Goal: Task Accomplishment & Management: Use online tool/utility

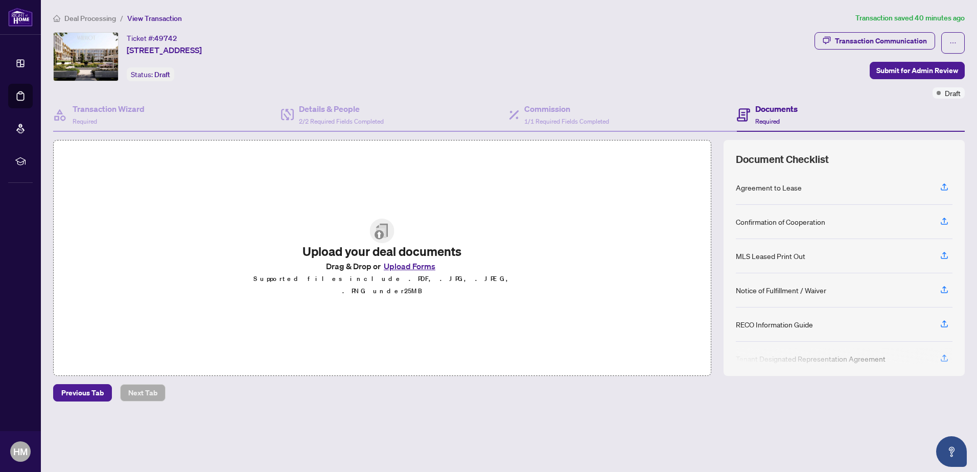
click at [396, 273] on button "Upload Forms" at bounding box center [410, 266] width 58 height 13
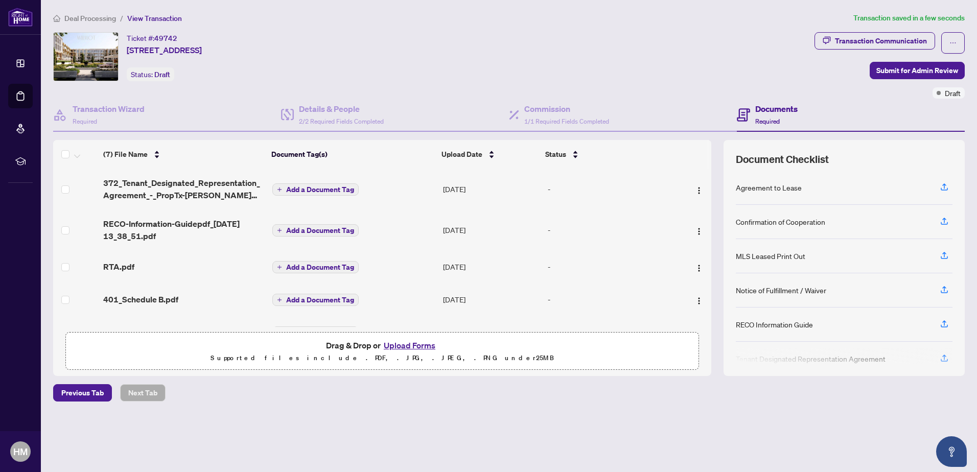
click at [324, 186] on span "Add a Document Tag" at bounding box center [320, 189] width 68 height 7
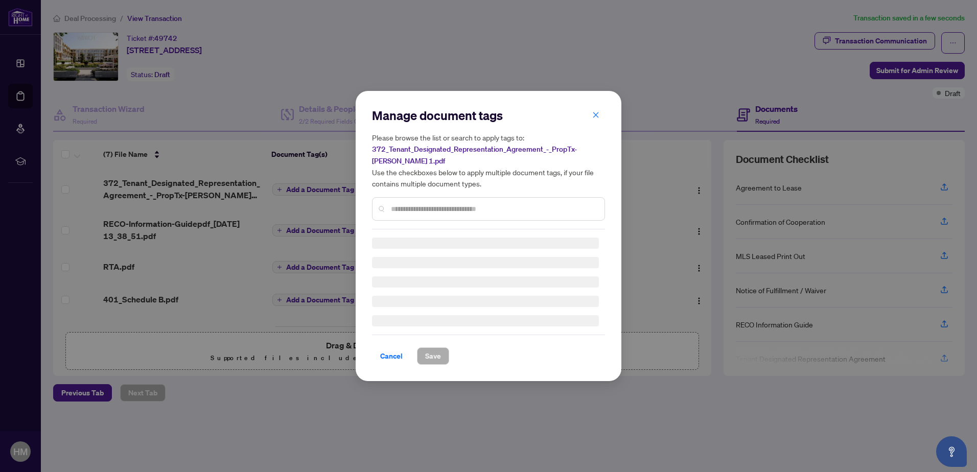
click at [406, 204] on input "text" at bounding box center [493, 208] width 205 height 11
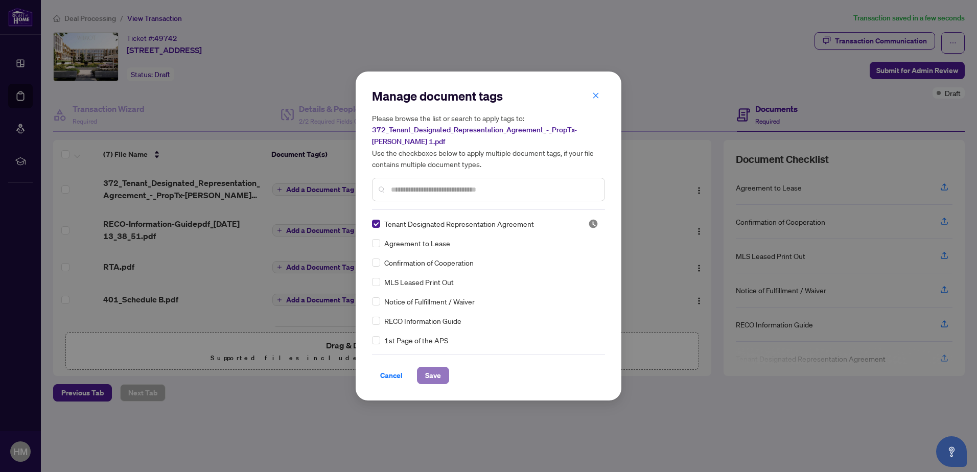
click at [438, 374] on span "Save" at bounding box center [433, 375] width 16 height 16
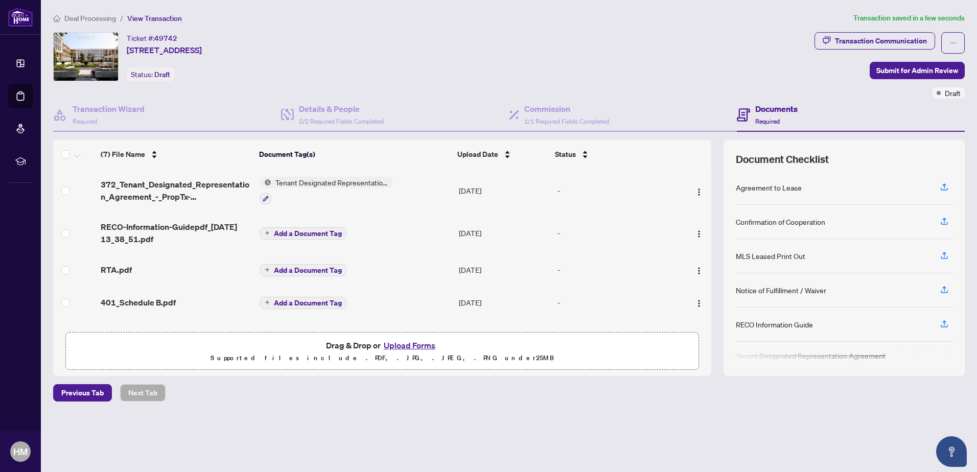
click at [289, 233] on span "Add a Document Tag" at bounding box center [308, 233] width 68 height 7
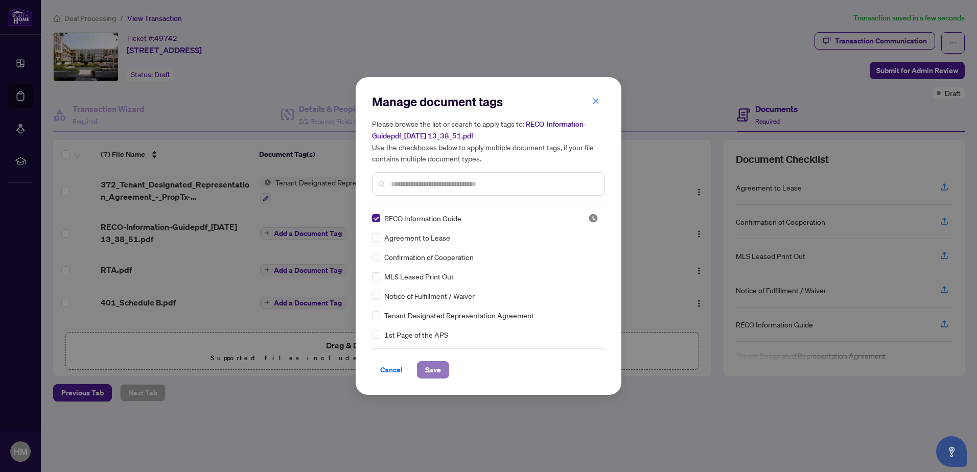
click at [438, 368] on span "Save" at bounding box center [433, 370] width 16 height 16
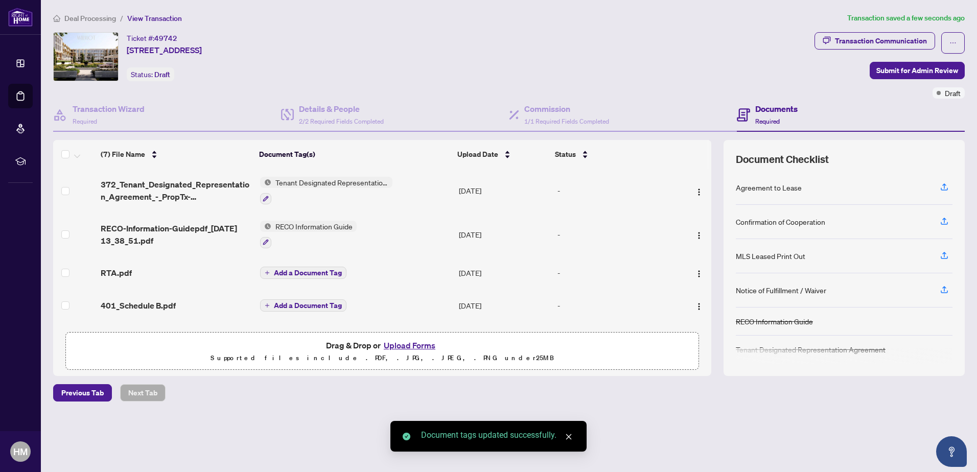
click at [311, 271] on span "Add a Document Tag" at bounding box center [308, 272] width 68 height 7
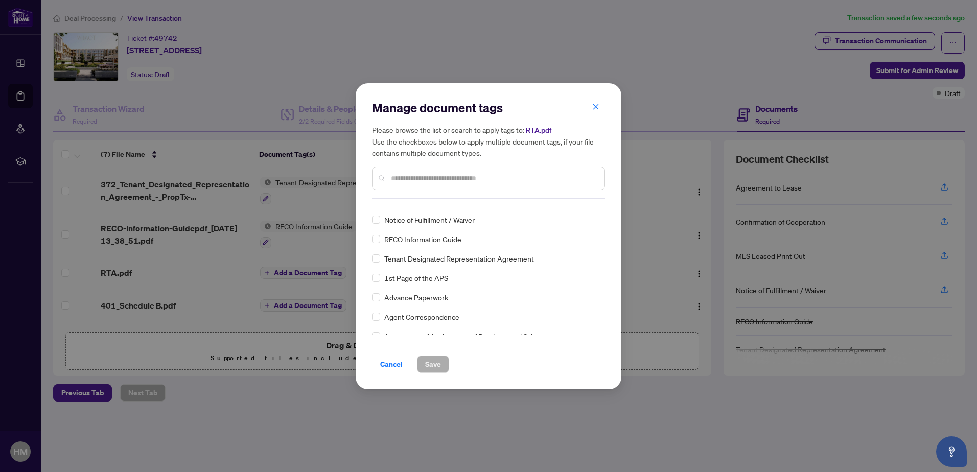
scroll to position [102, 0]
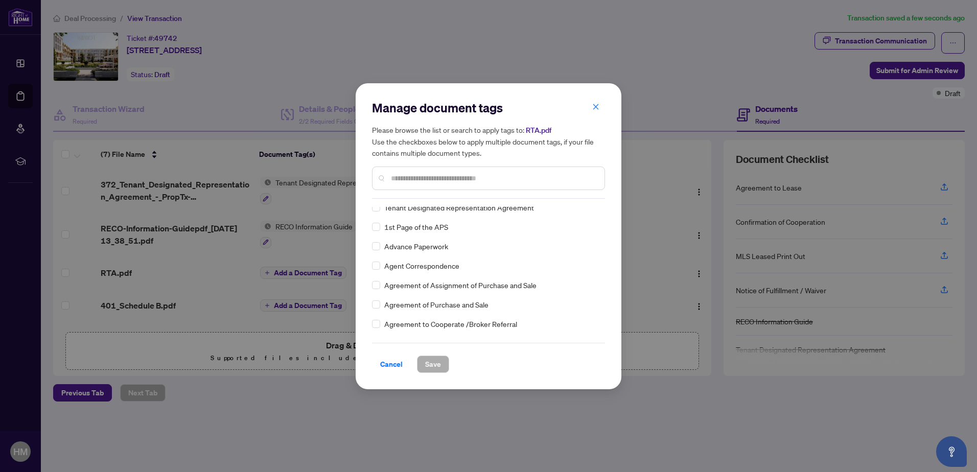
click at [411, 178] on input "text" at bounding box center [493, 178] width 205 height 11
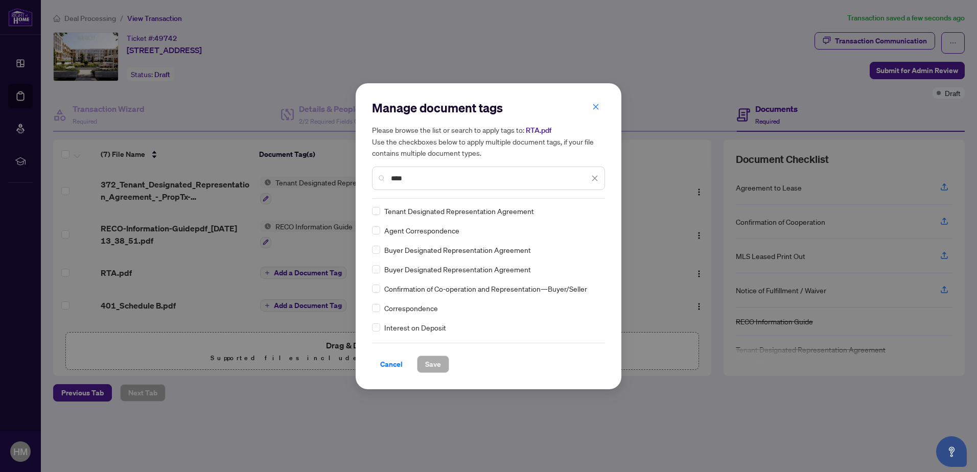
scroll to position [0, 0]
type input "*****"
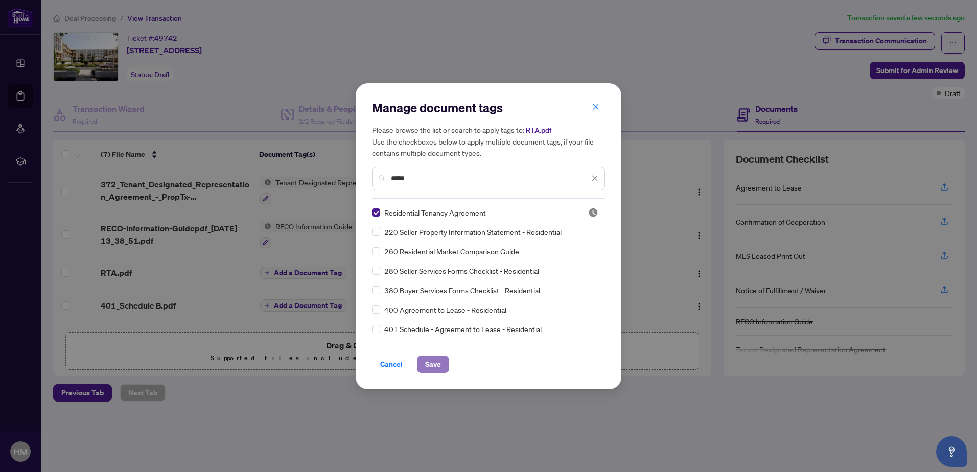
click at [429, 368] on span "Save" at bounding box center [433, 364] width 16 height 16
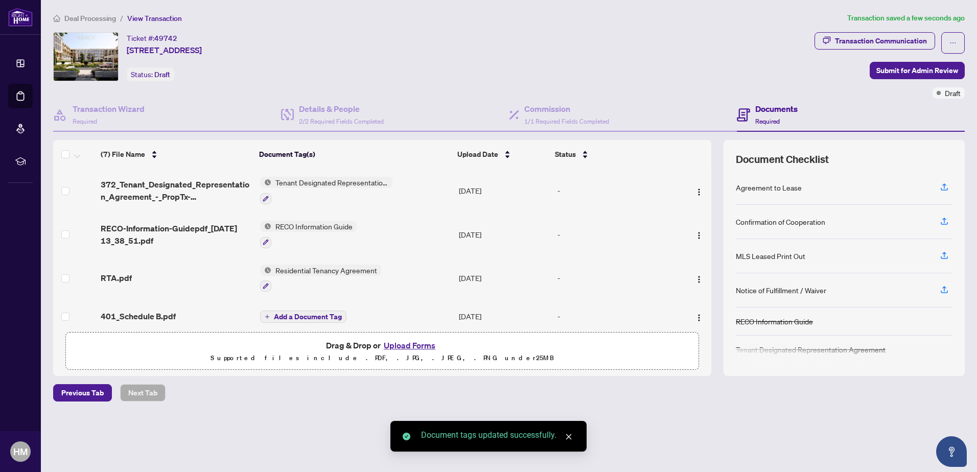
click at [309, 314] on span "Add a Document Tag" at bounding box center [308, 316] width 68 height 7
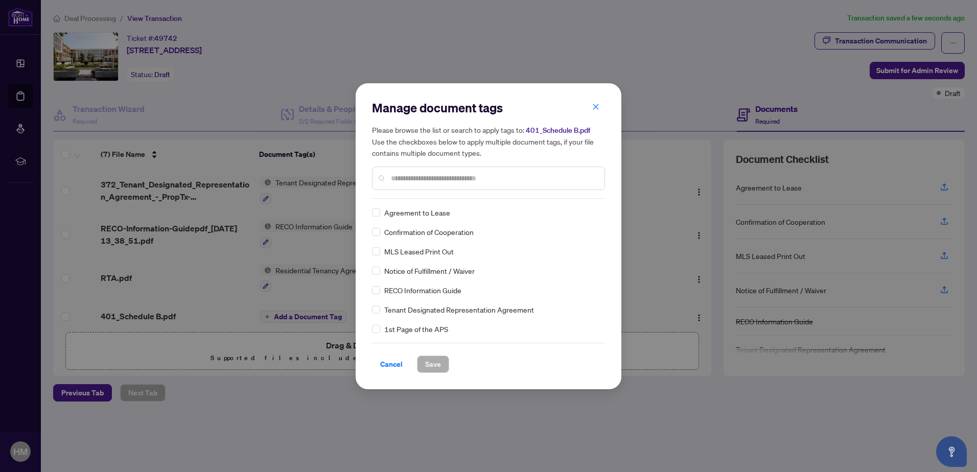
click at [449, 196] on div "Manage document tags Please browse the list or search to apply tags to: 401_Sch…" at bounding box center [488, 149] width 233 height 99
click at [444, 178] on input "text" at bounding box center [493, 178] width 205 height 11
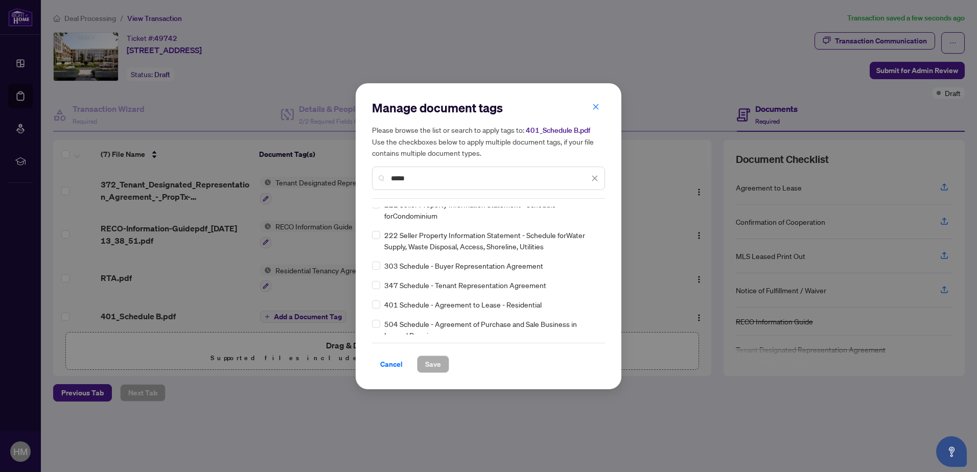
scroll to position [204, 0]
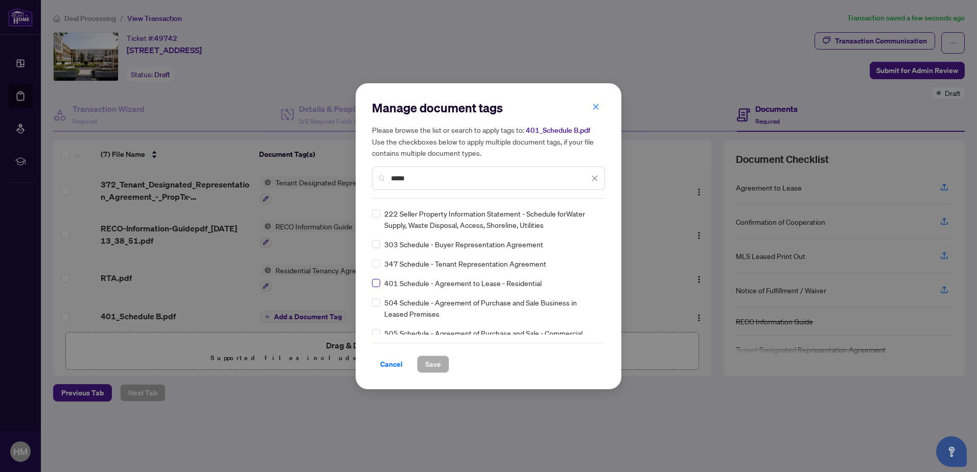
type input "*****"
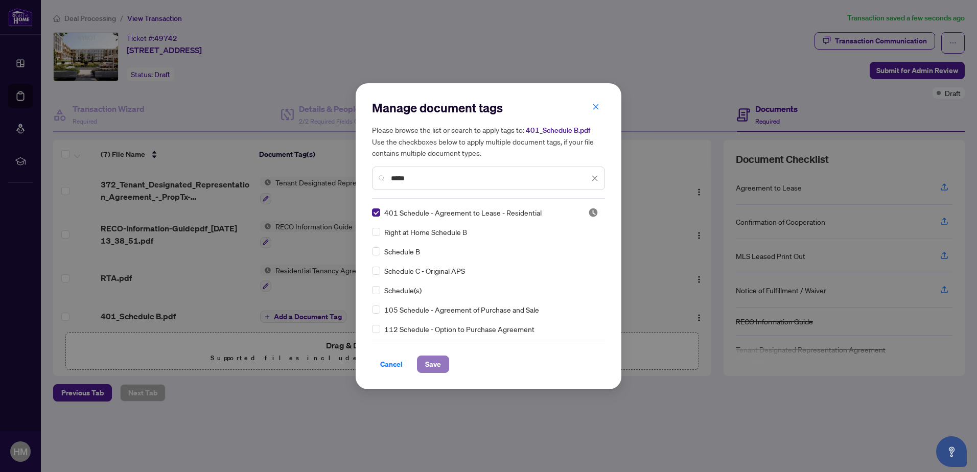
click at [430, 359] on span "Save" at bounding box center [433, 364] width 16 height 16
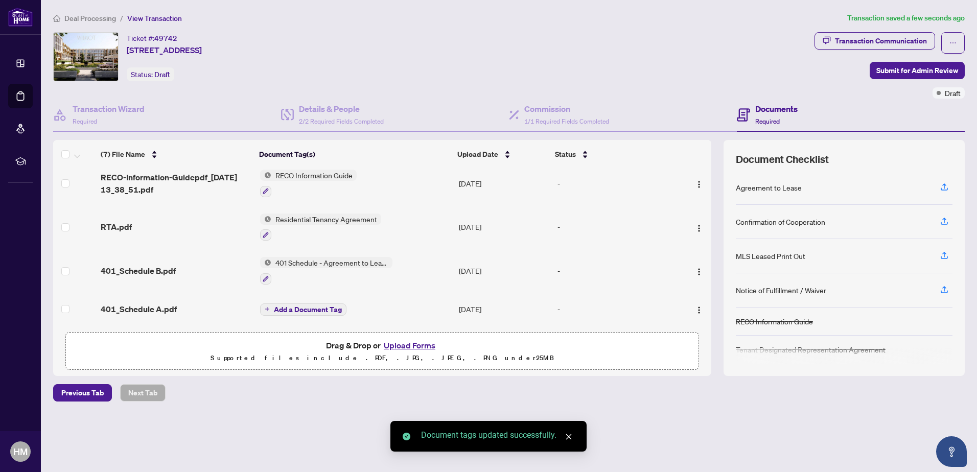
scroll to position [102, 0]
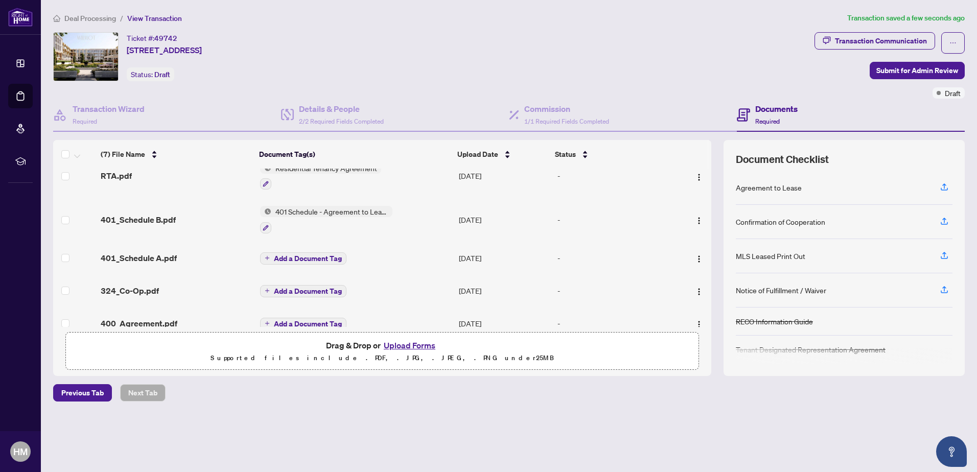
click at [323, 208] on span "401 Schedule - Agreement to Lease - Residential" at bounding box center [331, 211] width 121 height 11
click at [289, 269] on span "401 Schedule - Agreement to Lease - Residential" at bounding box center [330, 266] width 152 height 22
click at [447, 222] on td "401 Schedule - Agreement to Lease - Residential" at bounding box center [355, 220] width 199 height 44
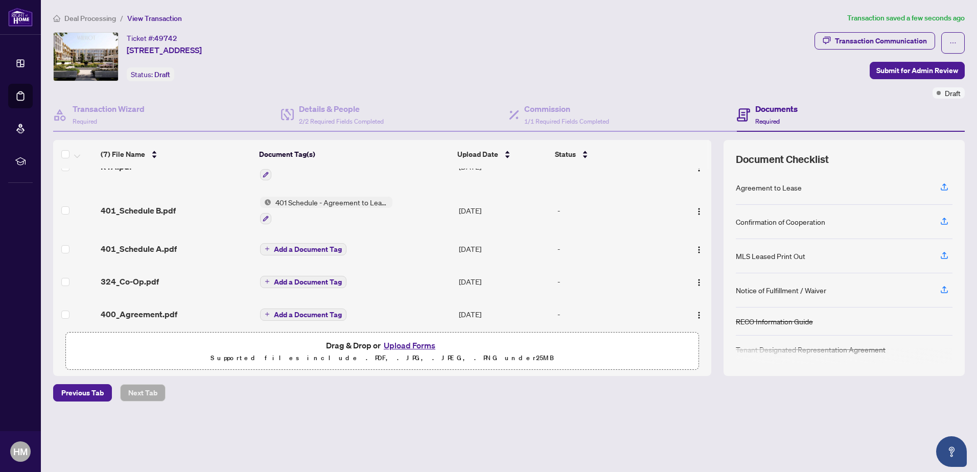
scroll to position [118, 0]
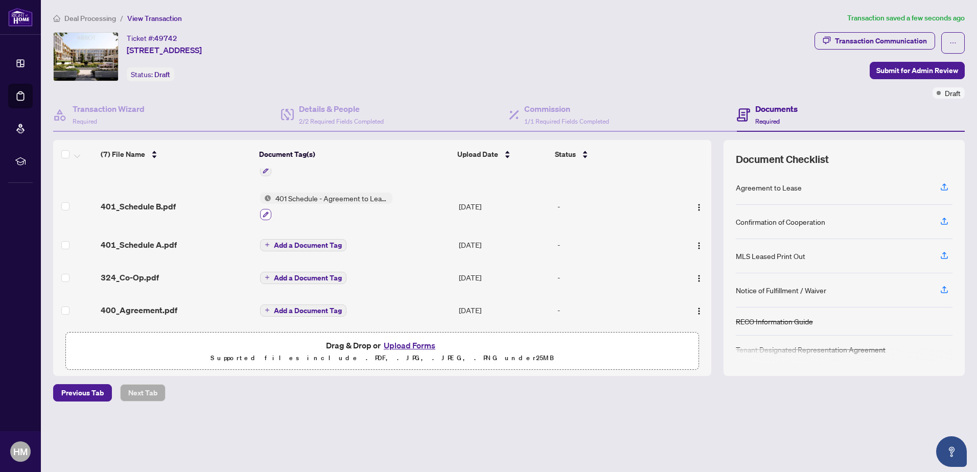
click at [263, 212] on icon "button" at bounding box center [266, 215] width 6 height 6
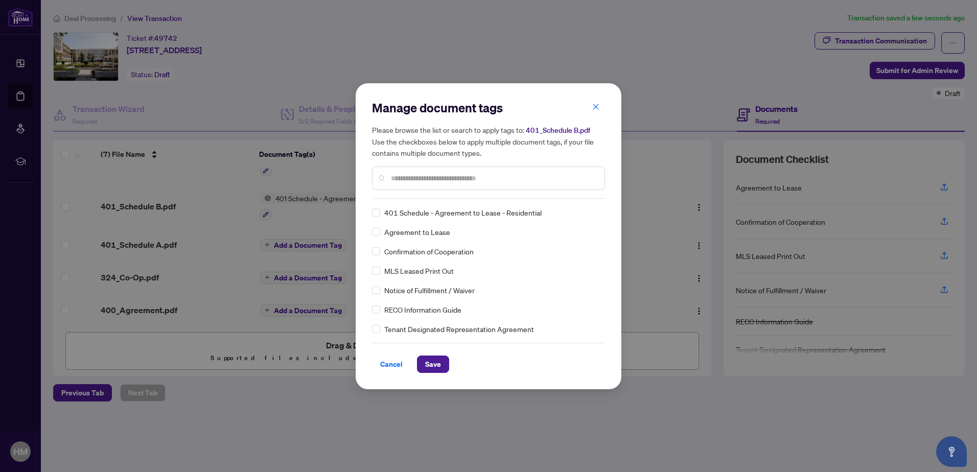
click at [404, 180] on input "text" at bounding box center [493, 178] width 205 height 11
type input "******"
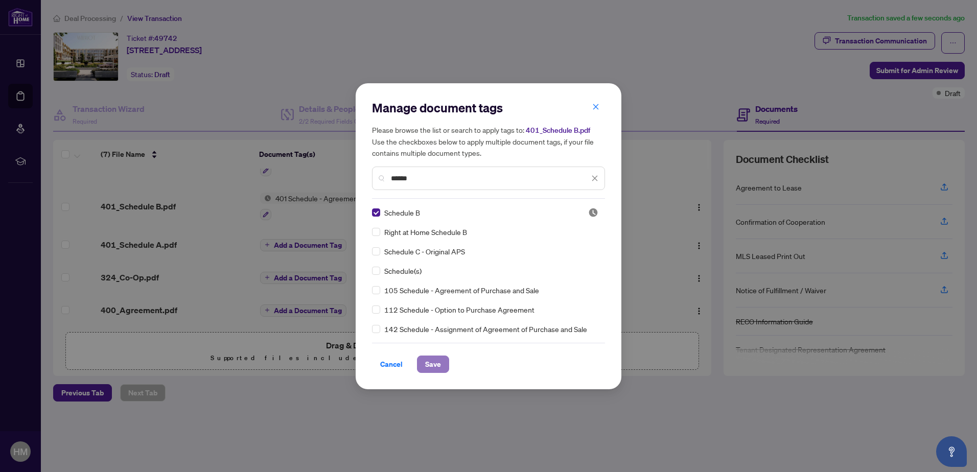
click at [440, 367] on span "Save" at bounding box center [433, 364] width 16 height 16
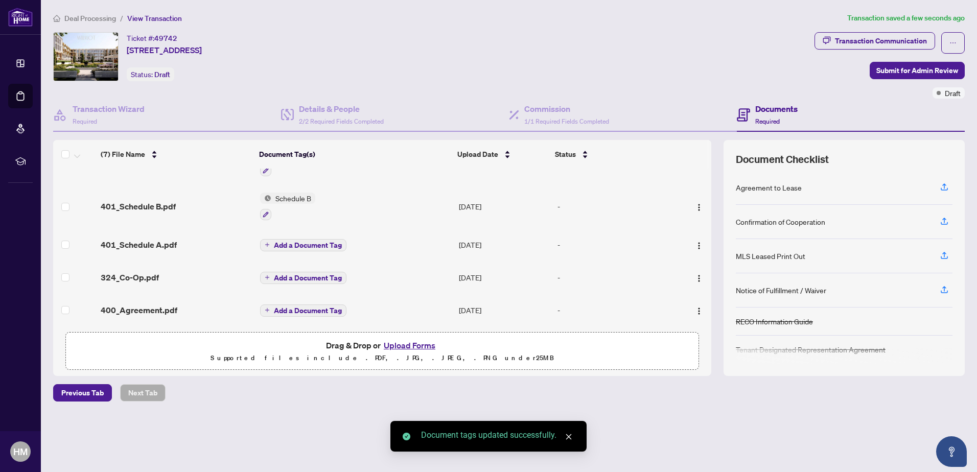
click at [287, 243] on span "Add a Document Tag" at bounding box center [308, 245] width 68 height 7
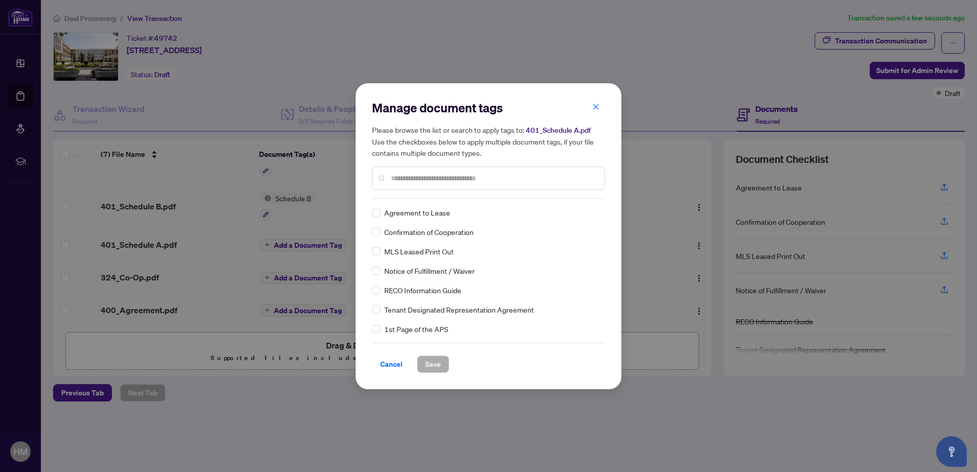
click at [403, 173] on input "text" at bounding box center [493, 178] width 205 height 11
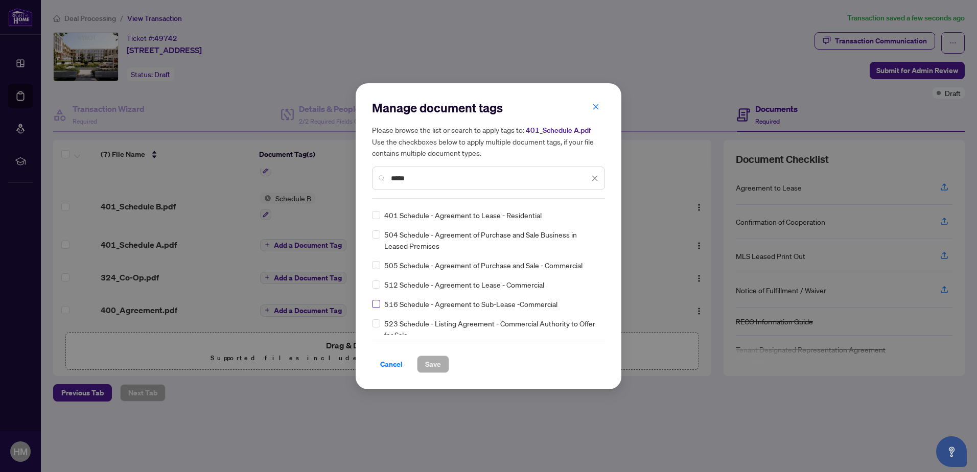
scroll to position [255, 0]
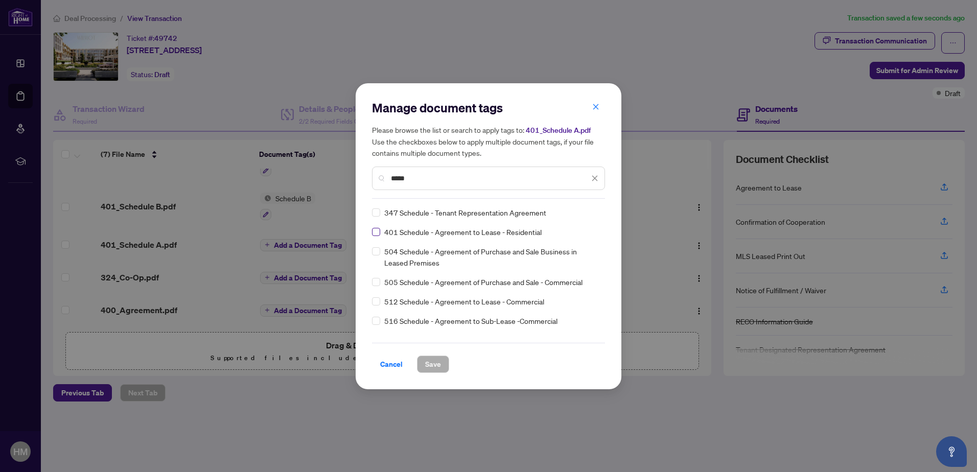
type input "*****"
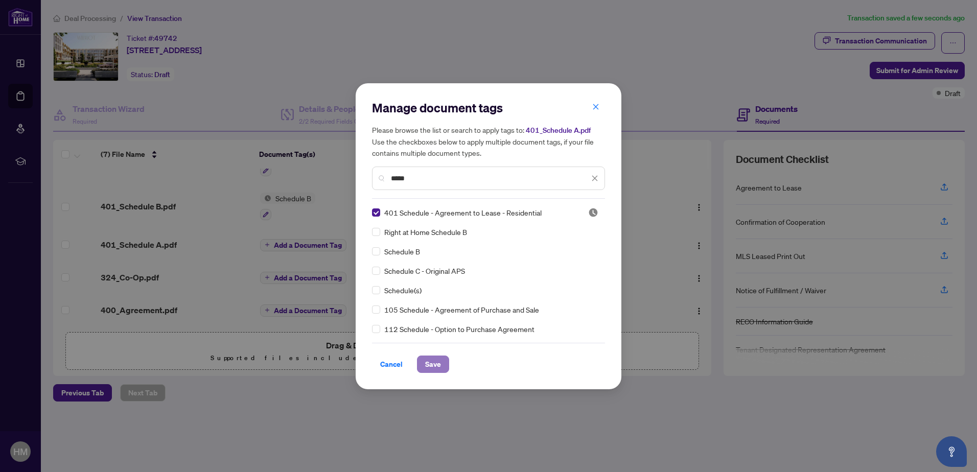
click at [432, 359] on span "Save" at bounding box center [433, 364] width 16 height 16
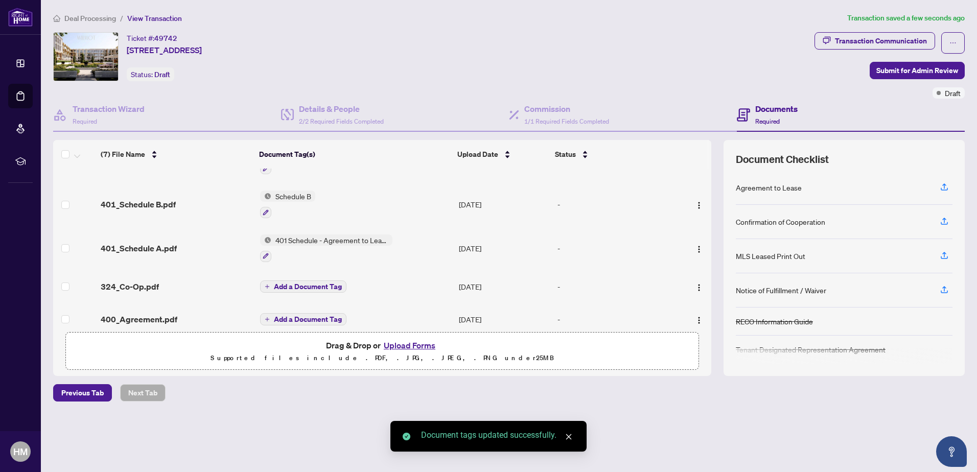
click at [305, 286] on span "Add a Document Tag" at bounding box center [308, 286] width 68 height 7
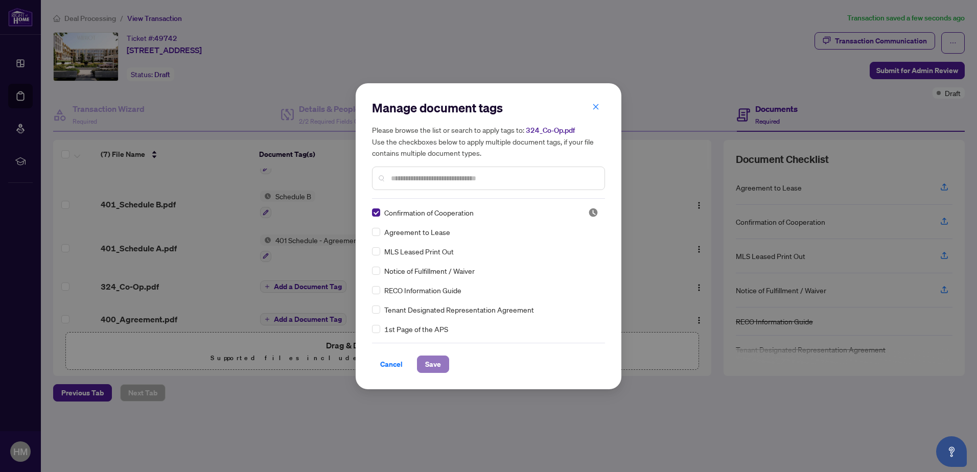
click at [441, 363] on button "Save" at bounding box center [433, 364] width 32 height 17
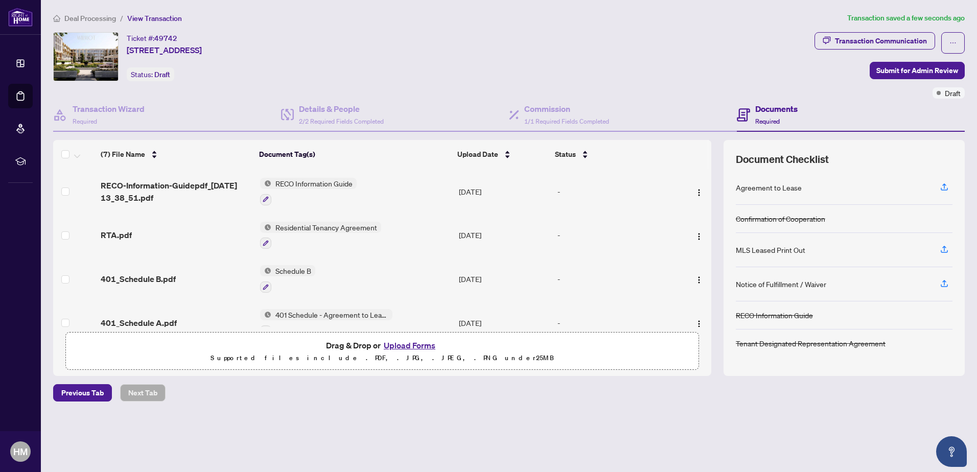
scroll to position [139, 0]
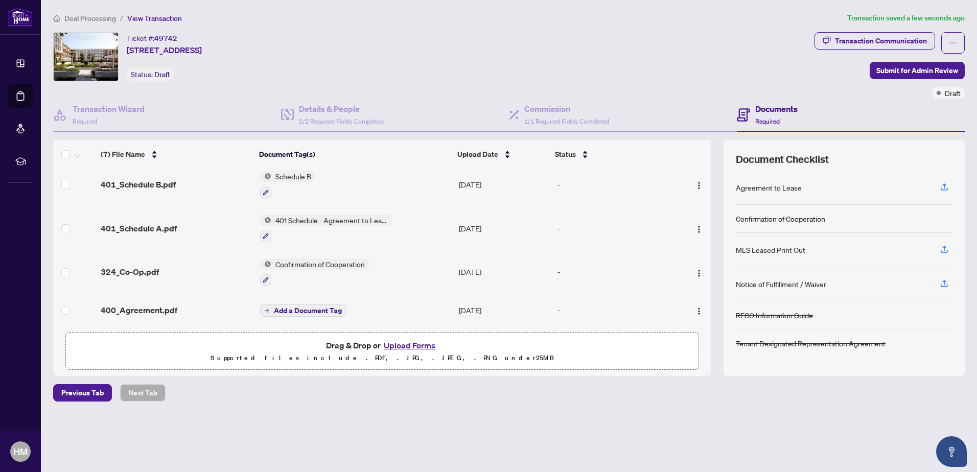
click at [300, 307] on span "Add a Document Tag" at bounding box center [308, 310] width 68 height 7
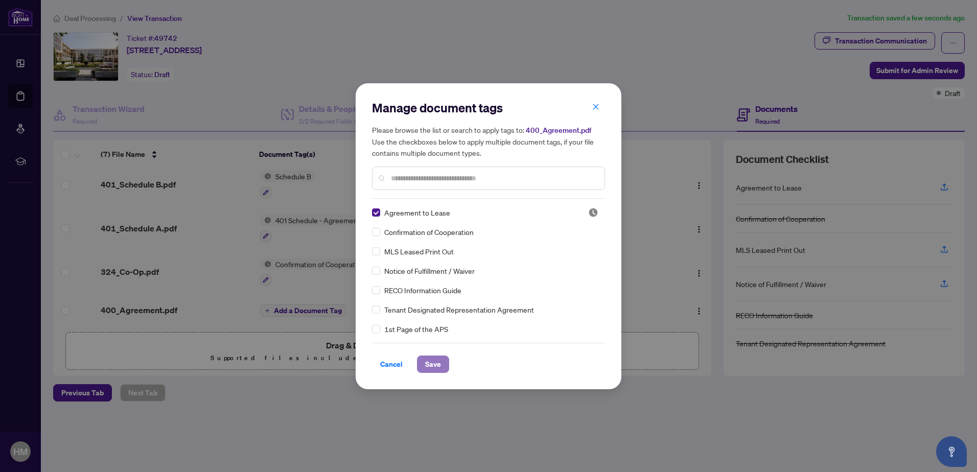
click at [440, 358] on span "Save" at bounding box center [433, 364] width 16 height 16
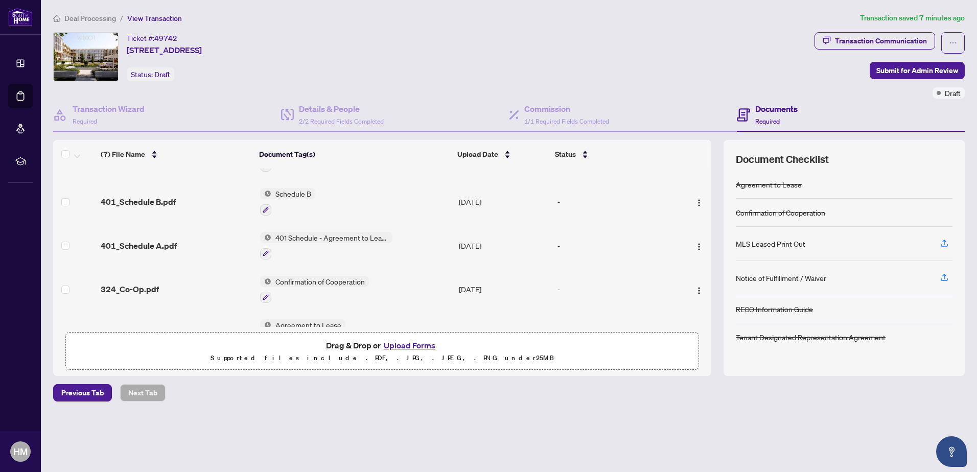
scroll to position [150, 0]
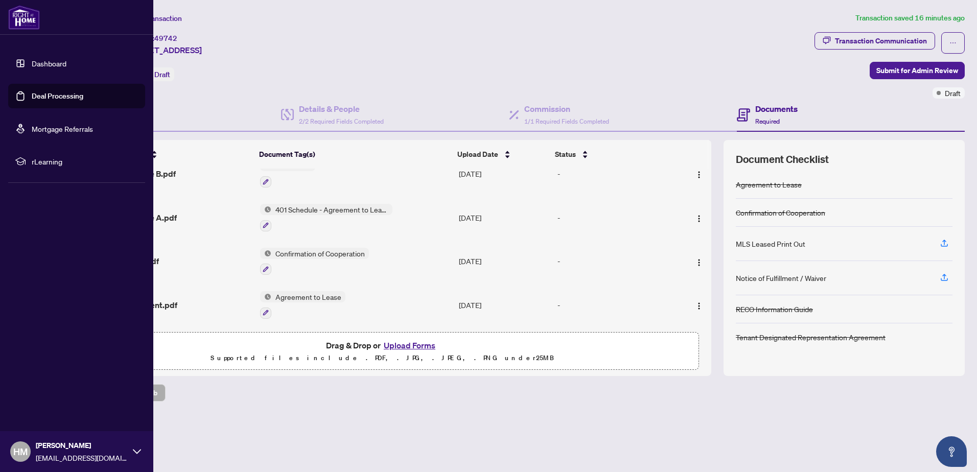
click at [32, 91] on link "Deal Processing" at bounding box center [58, 95] width 52 height 9
